Goal: Information Seeking & Learning: Learn about a topic

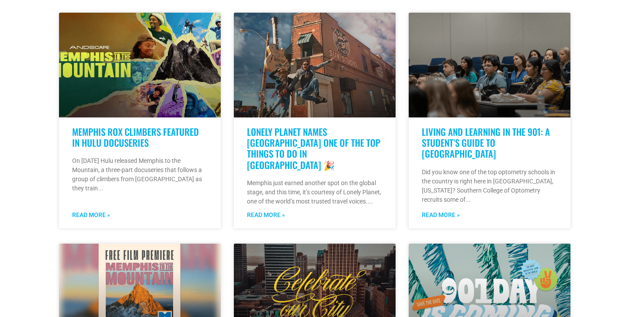
scroll to position [249, 0]
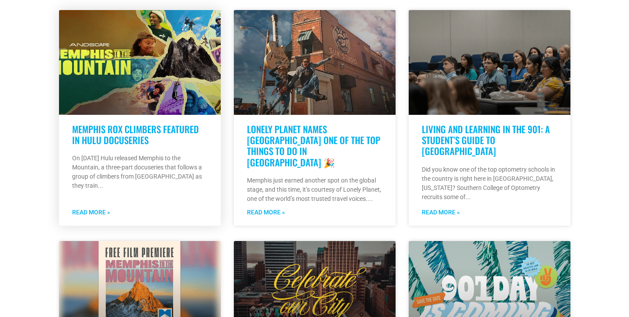
click at [150, 122] on link "Memphis Rox Climbers Featured in Hulu Docuseries" at bounding box center [135, 134] width 127 height 24
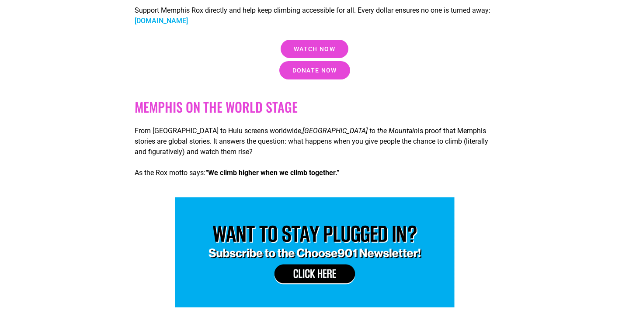
scroll to position [1420, 0]
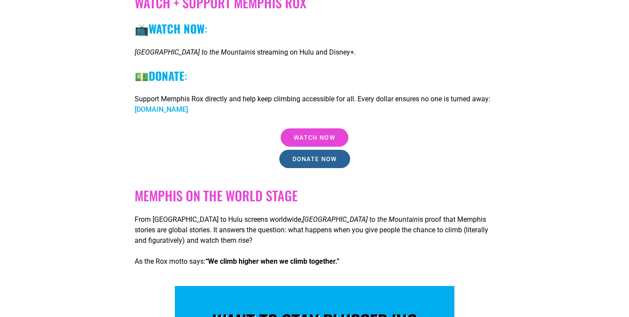
click at [317, 154] on link "Donate now" at bounding box center [314, 159] width 71 height 18
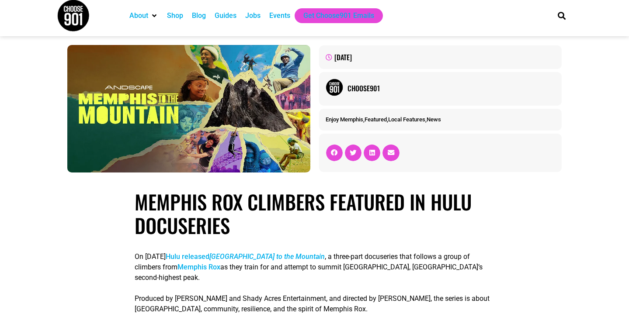
scroll to position [0, 0]
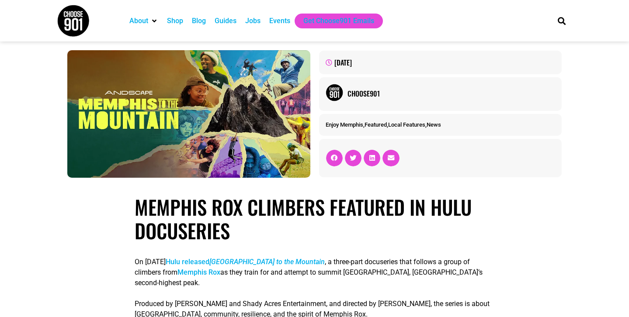
click at [68, 14] on img at bounding box center [73, 20] width 33 height 33
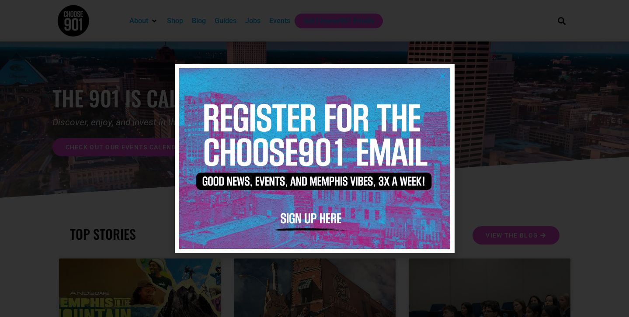
click at [441, 75] on icon "Close" at bounding box center [442, 76] width 7 height 7
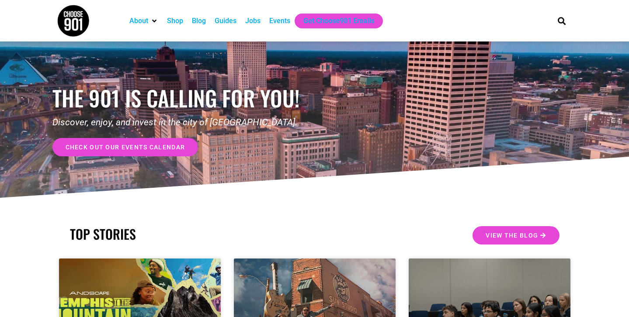
click at [280, 25] on div "Events" at bounding box center [279, 21] width 21 height 10
click at [254, 20] on div "Jobs" at bounding box center [252, 21] width 15 height 10
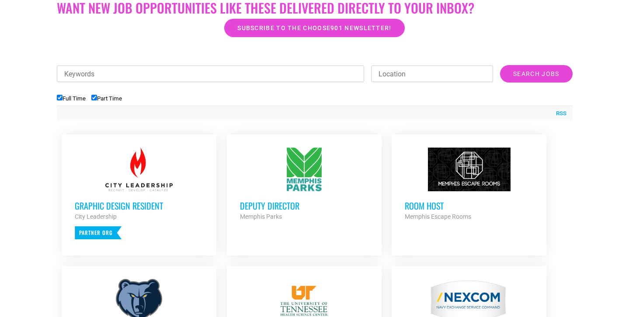
scroll to position [288, 0]
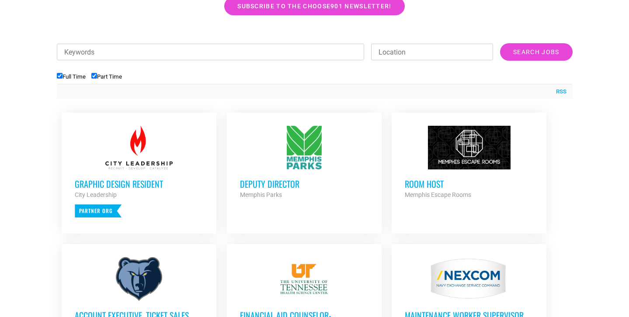
click at [155, 155] on div at bounding box center [139, 148] width 129 height 44
